Goal: Task Accomplishment & Management: Use online tool/utility

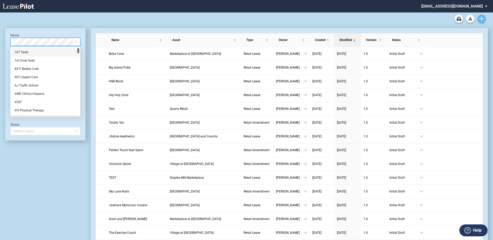
click at [479, 16] on link "Create new document" at bounding box center [482, 19] width 8 height 8
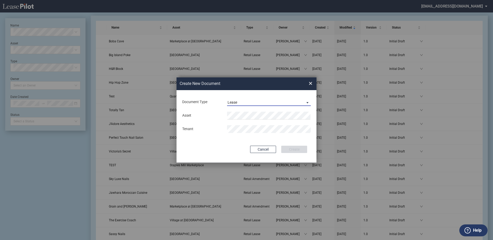
click at [236, 103] on div "Lease" at bounding box center [233, 102] width 10 height 4
click at [237, 113] on div "Amendment" at bounding box center [239, 115] width 22 height 6
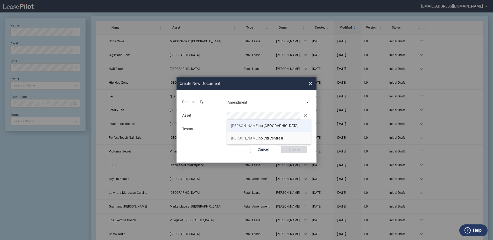
click at [247, 128] on li "[PERSON_NAME] no [GEOGRAPHIC_DATA]" at bounding box center [269, 125] width 84 height 12
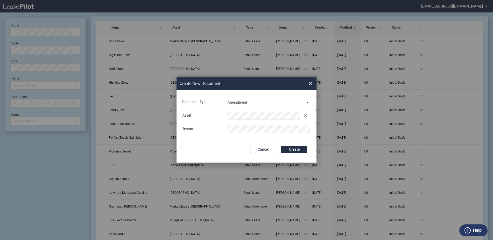
click at [299, 153] on div "Document Type Amendment Deal Type Retail Deal Type Retail Form Retail Amendment…" at bounding box center [247, 126] width 140 height 72
click at [298, 151] on button "Create" at bounding box center [294, 148] width 26 height 7
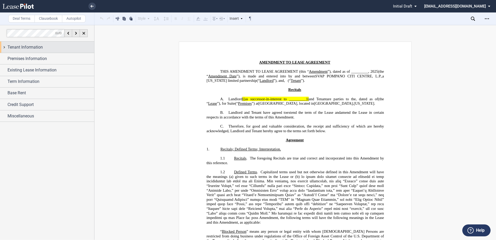
click at [33, 49] on span "Tenant Information" at bounding box center [25, 47] width 35 height 6
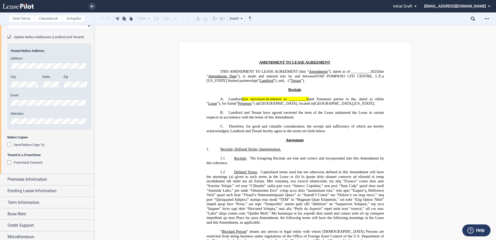
scroll to position [113, 0]
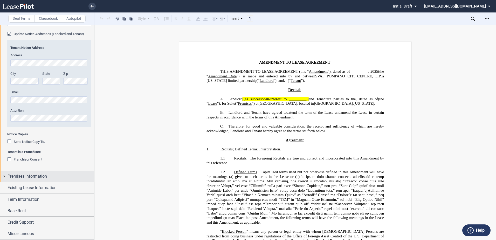
click at [29, 176] on span "Premises Information" at bounding box center [27, 176] width 39 height 6
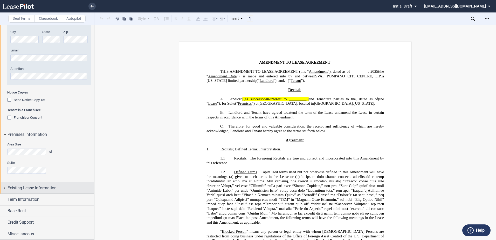
click at [32, 187] on span "Existing Lease Information" at bounding box center [32, 188] width 49 height 6
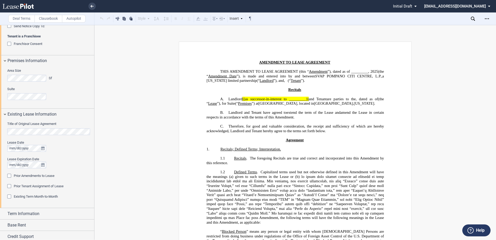
scroll to position [242, 0]
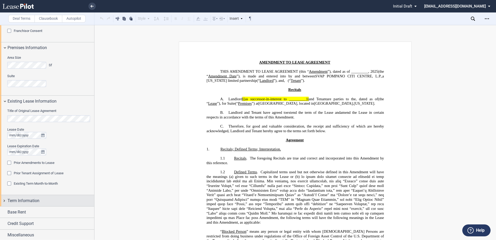
click at [34, 195] on div "Term Information" at bounding box center [47, 200] width 94 height 11
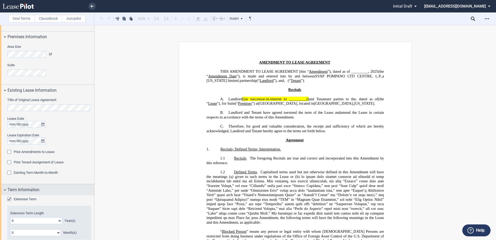
scroll to position [301, 0]
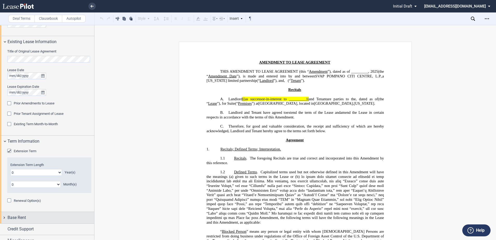
click at [38, 217] on div "Base Rent" at bounding box center [51, 217] width 87 height 6
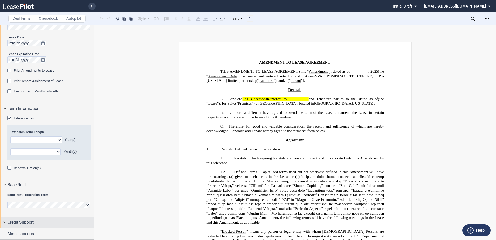
click at [39, 222] on div "Credit Support" at bounding box center [51, 222] width 87 height 6
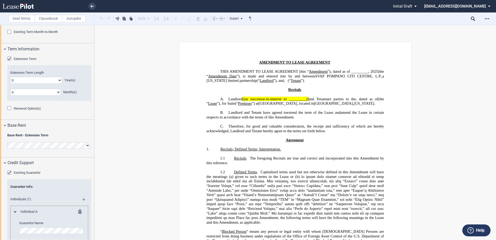
scroll to position [467, 0]
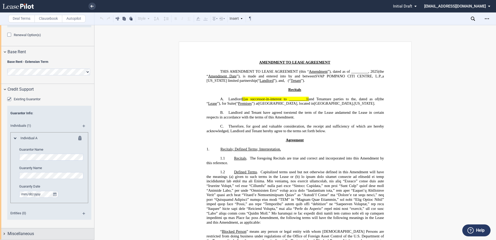
click at [34, 233] on div "Miscellaneous" at bounding box center [51, 233] width 87 height 6
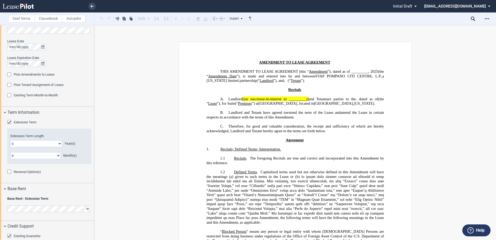
scroll to position [224, 0]
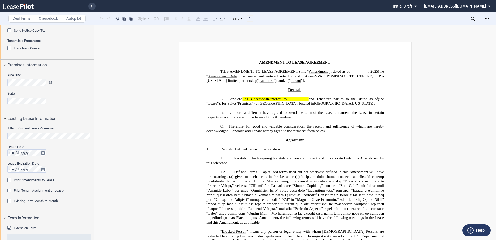
click at [45, 18] on label "Clausebook" at bounding box center [48, 19] width 28 height 8
